Goal: Task Accomplishment & Management: Manage account settings

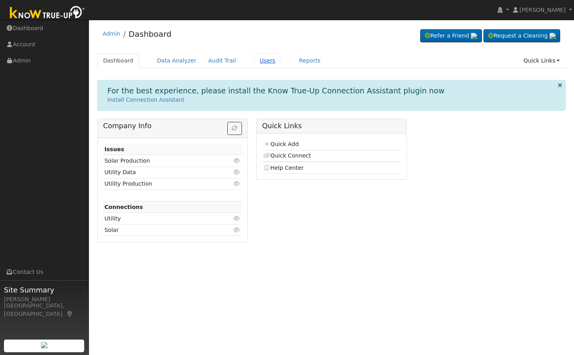
click at [254, 57] on link "Users" at bounding box center [268, 60] width 28 height 15
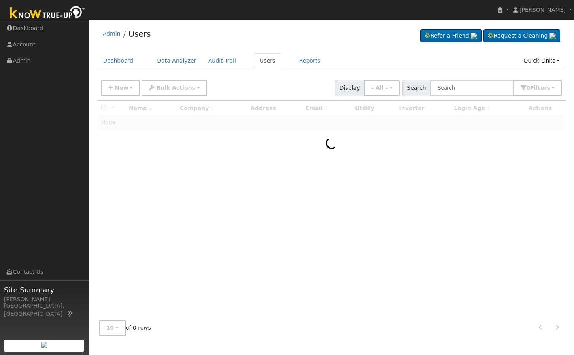
drag, startPoint x: 471, startPoint y: 73, endPoint x: 470, endPoint y: 78, distance: 4.8
click at [470, 75] on div "Dashboard Data Analyzer Audit Trail Users Reports Quick Links Quick Add Quick C…" at bounding box center [331, 64] width 469 height 23
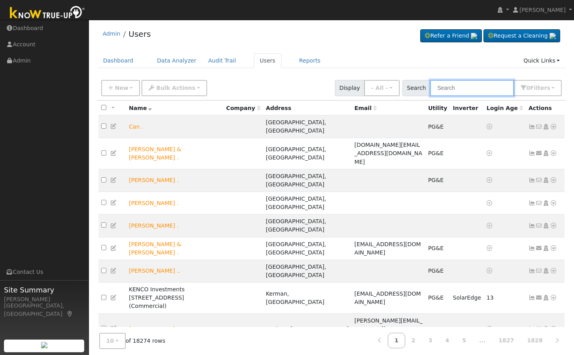
click at [470, 81] on input "text" at bounding box center [472, 88] width 84 height 16
paste input "Grisby"
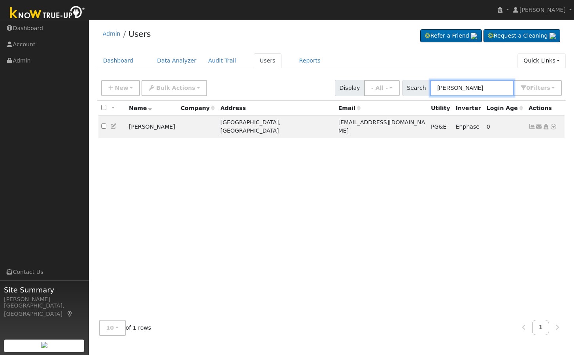
type input "Grisby"
click at [114, 123] on icon at bounding box center [113, 126] width 7 height 6
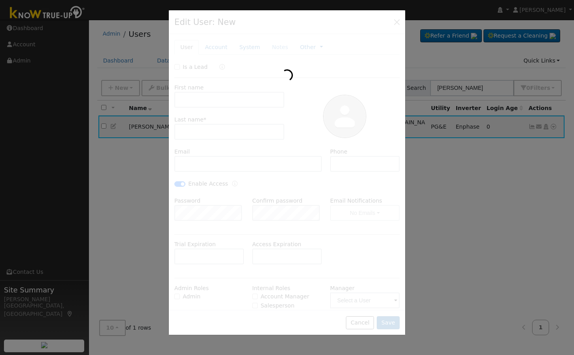
type input "06/17/2028"
type input "05/26/2023"
type input "06/16/2023"
click at [214, 49] on div at bounding box center [287, 172] width 236 height 325
type input "Ronald"
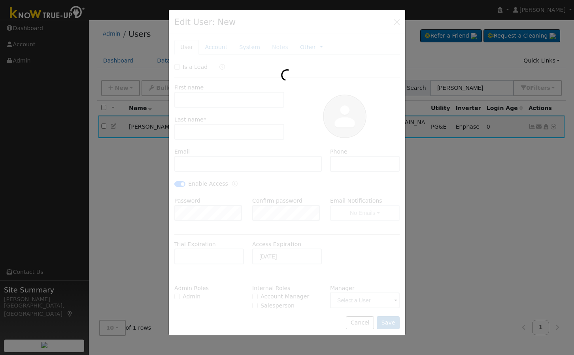
type input "Grisby"
type input "termer68@yahoo.com"
type input "559-917-9055"
checkbox input "true"
type input "Enphase Energy"
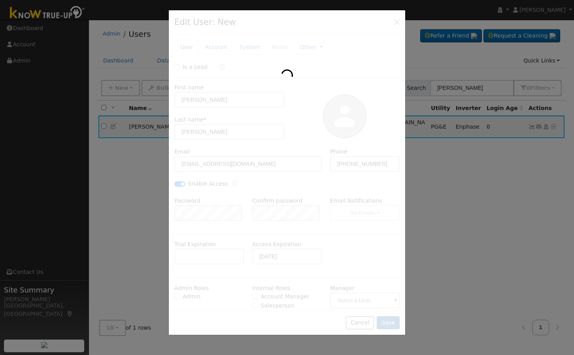
type input "Enphase Energy"
type input "11.2"
type input "PG&E"
type input "Enphase"
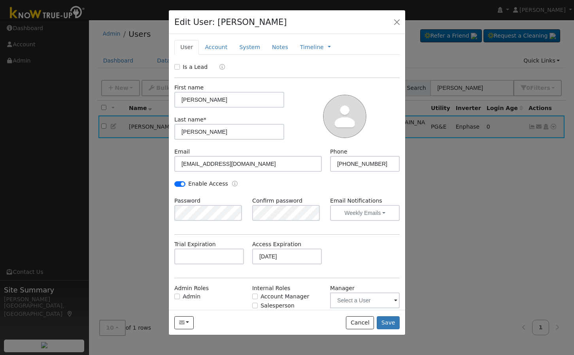
click at [214, 49] on link "Account" at bounding box center [216, 47] width 34 height 15
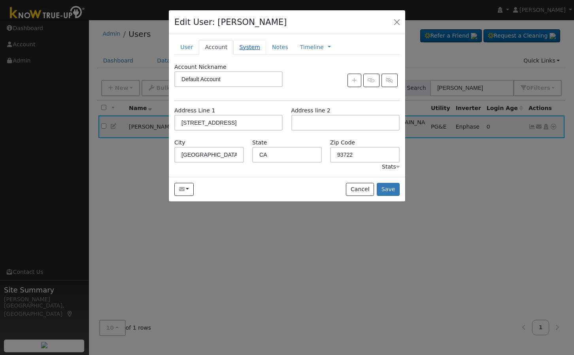
click at [246, 48] on link "System" at bounding box center [249, 47] width 33 height 15
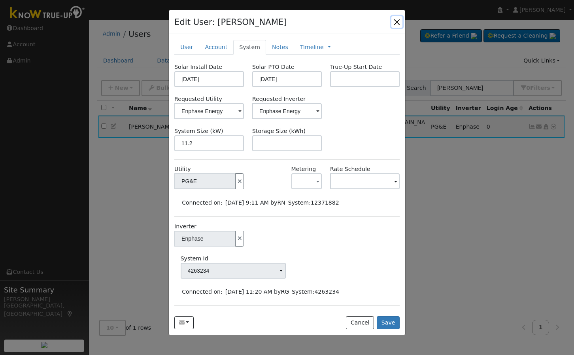
click at [395, 23] on button "button" at bounding box center [396, 21] width 11 height 11
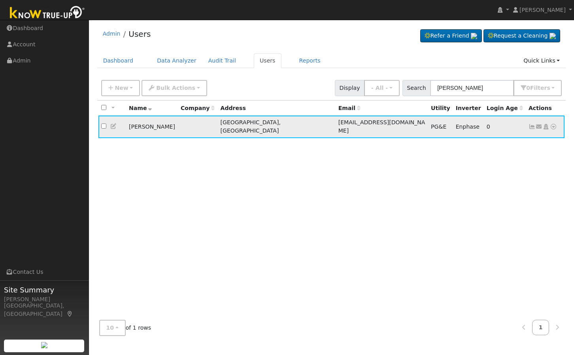
click at [546, 124] on icon at bounding box center [545, 127] width 7 height 6
